Goal: Task Accomplishment & Management: Manage account settings

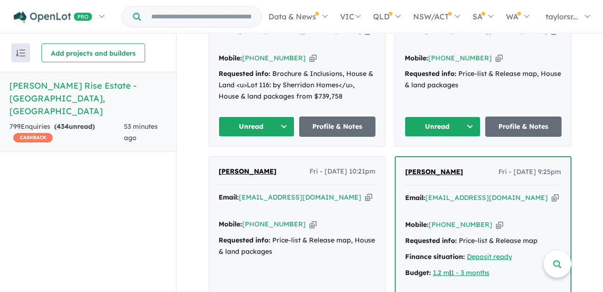
scroll to position [458, 0]
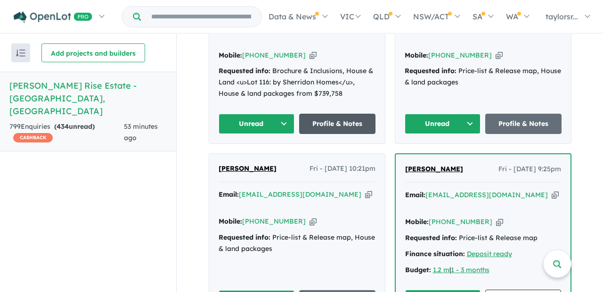
click at [336, 114] on link "Profile & Notes" at bounding box center [337, 124] width 76 height 20
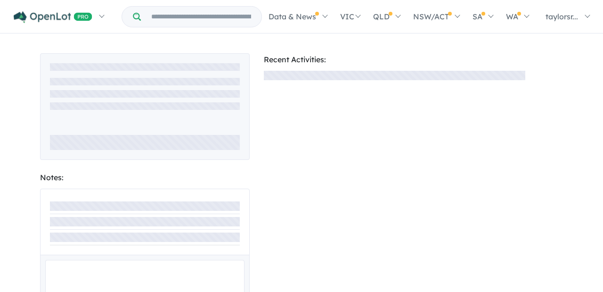
scroll to position [0, 0]
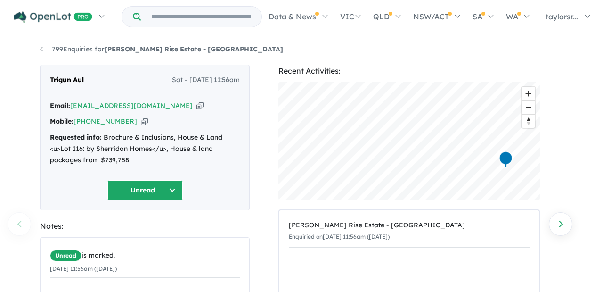
click at [171, 188] on button "Unread" at bounding box center [144, 190] width 75 height 20
click at [133, 233] on button "Assigned" at bounding box center [149, 234] width 82 height 22
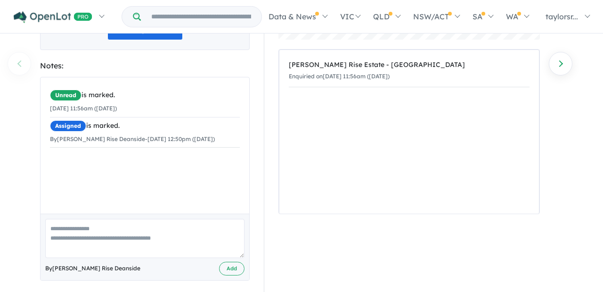
scroll to position [165, 0]
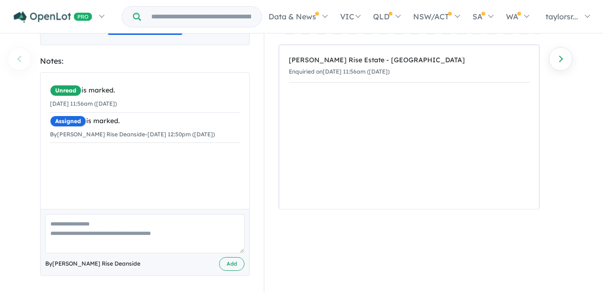
click at [128, 230] on textarea at bounding box center [144, 233] width 199 height 39
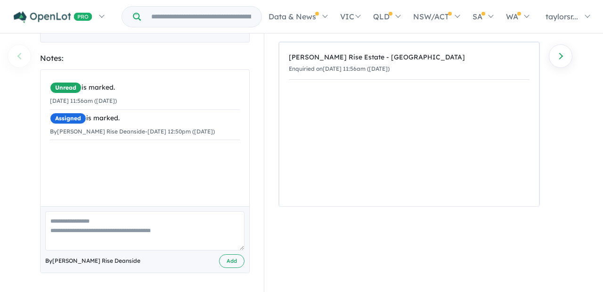
click at [104, 220] on textarea at bounding box center [144, 230] width 199 height 39
paste textarea "**********"
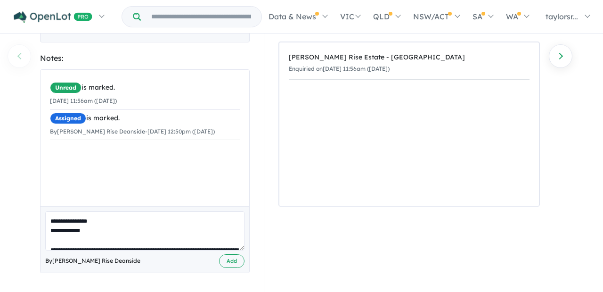
scroll to position [292, 0]
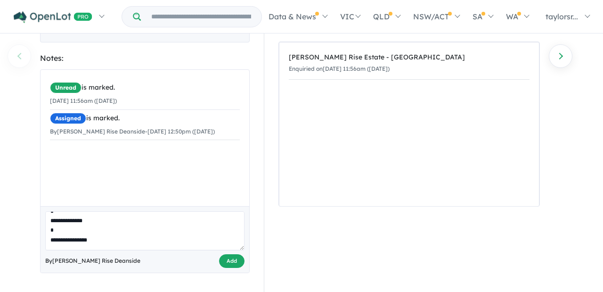
type textarea "**********"
click at [227, 261] on button "Add" at bounding box center [231, 261] width 25 height 14
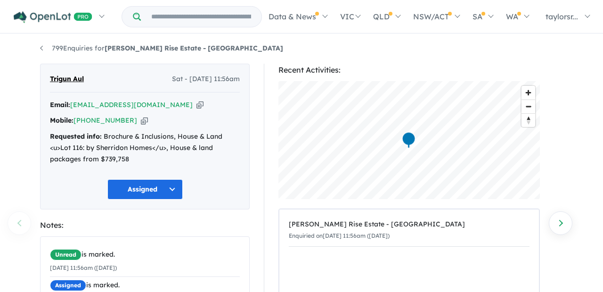
scroll to position [0, 0]
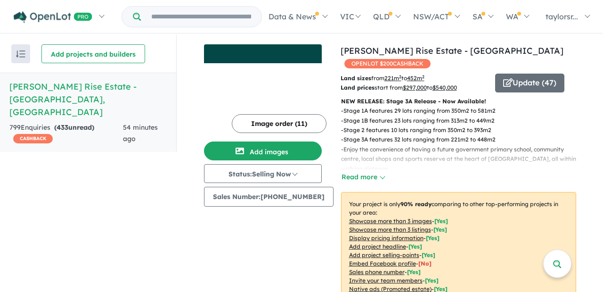
scroll to position [1, 0]
